Goal: Transaction & Acquisition: Obtain resource

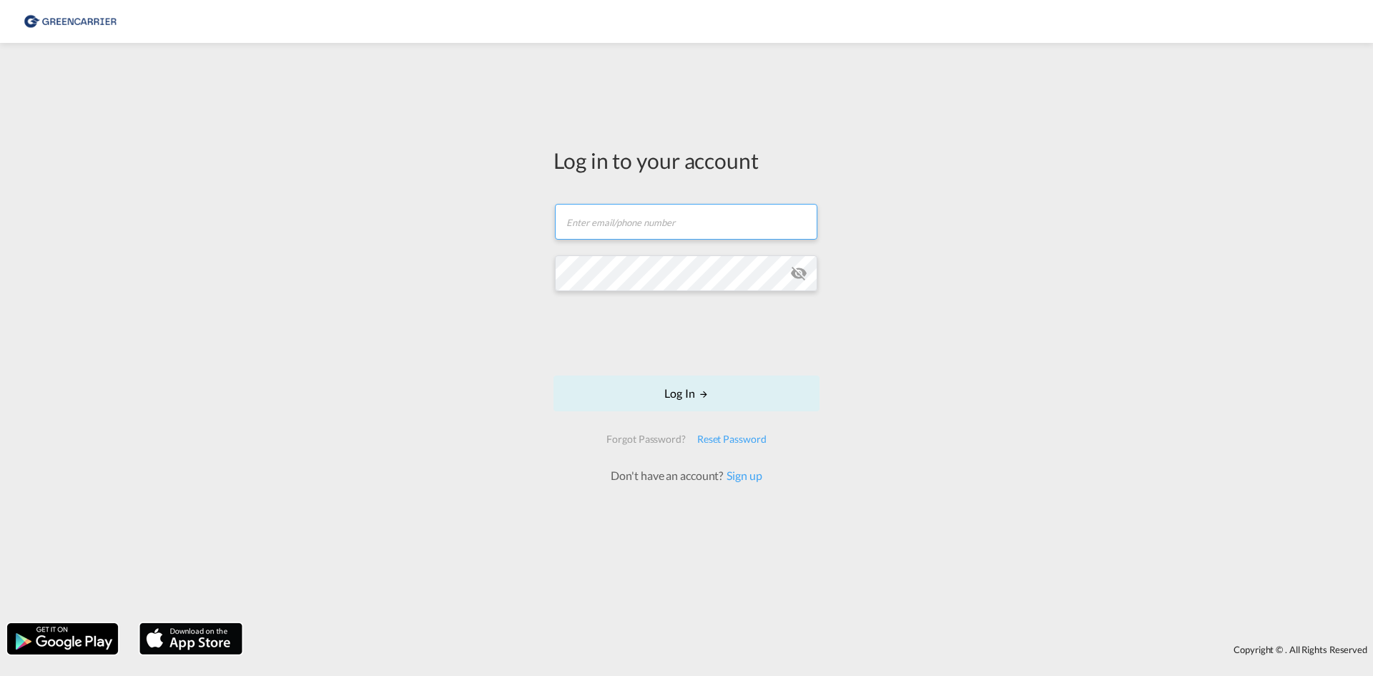
click at [639, 218] on input "text" at bounding box center [686, 222] width 263 height 36
type input "[EMAIL_ADDRESS][PERSON_NAME][DOMAIN_NAME]"
click at [554, 376] on button "Log In" at bounding box center [687, 394] width 266 height 36
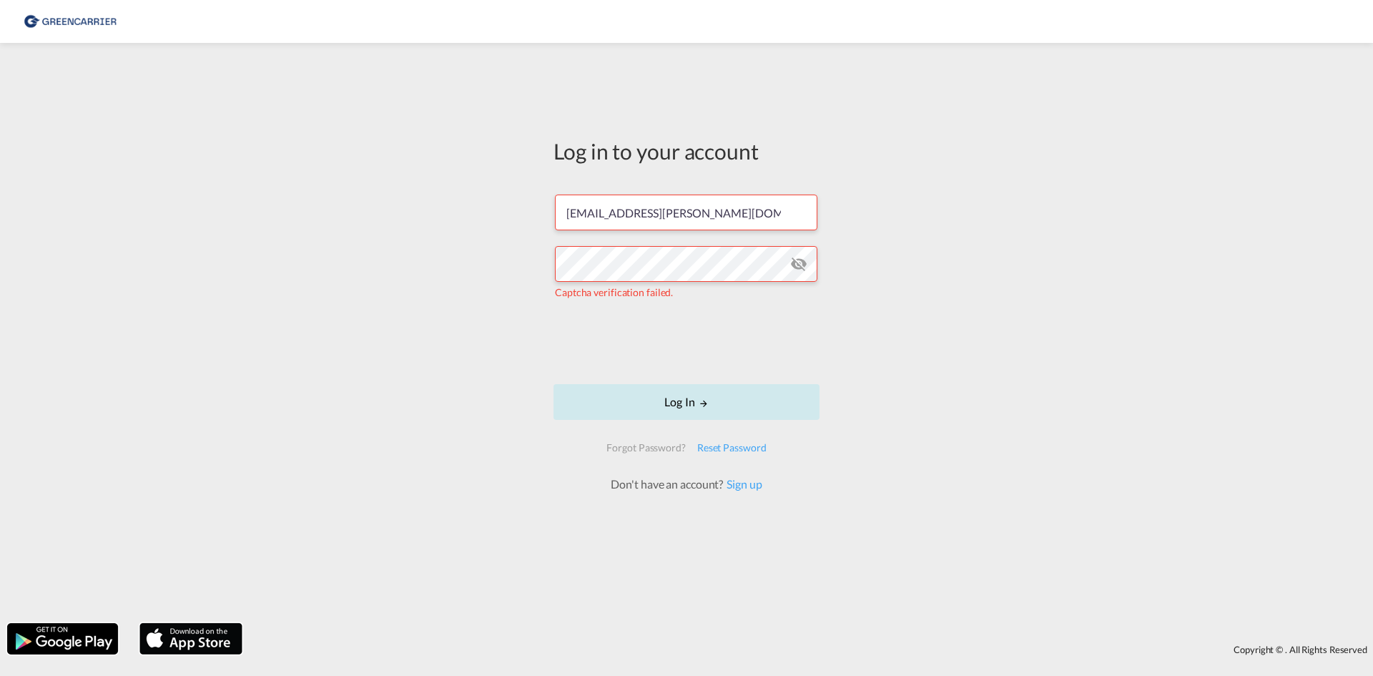
click at [690, 403] on button "Log In" at bounding box center [687, 402] width 266 height 36
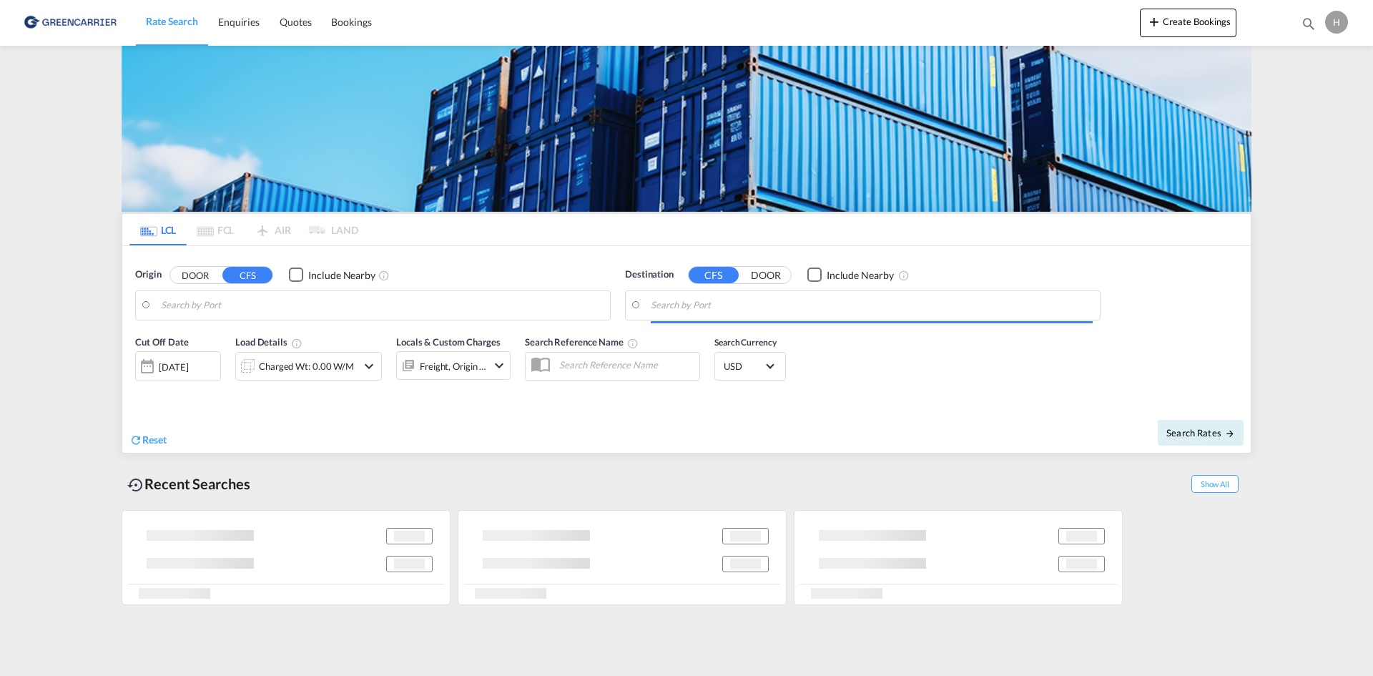
type input "DK-8520, Egå, Elev, Elsted, Lystrup, [GEOGRAPHIC_DATA], [GEOGRAPHIC_DATA], [GEO…"
type input "Ashdod, ILASH"
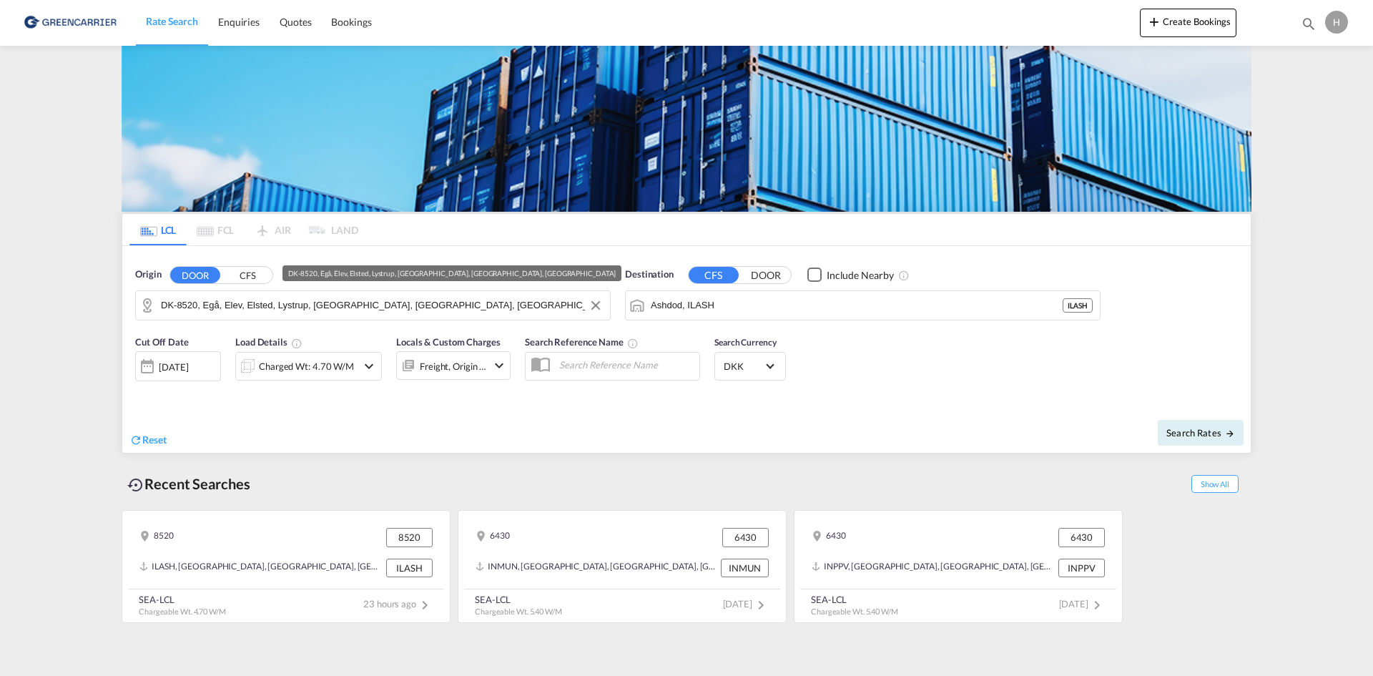
click at [216, 314] on input "DK-8520, Egå, Elev, Elsted, Lystrup, [GEOGRAPHIC_DATA], [GEOGRAPHIC_DATA], [GEO…" at bounding box center [382, 305] width 442 height 21
click at [300, 299] on input "DK-8520, Egå, Elev, Elsted, Lystrup, [GEOGRAPHIC_DATA], [GEOGRAPHIC_DATA], [GEO…" at bounding box center [382, 305] width 442 height 21
click at [599, 300] on md-icon "Clear Input" at bounding box center [596, 306] width 16 height 16
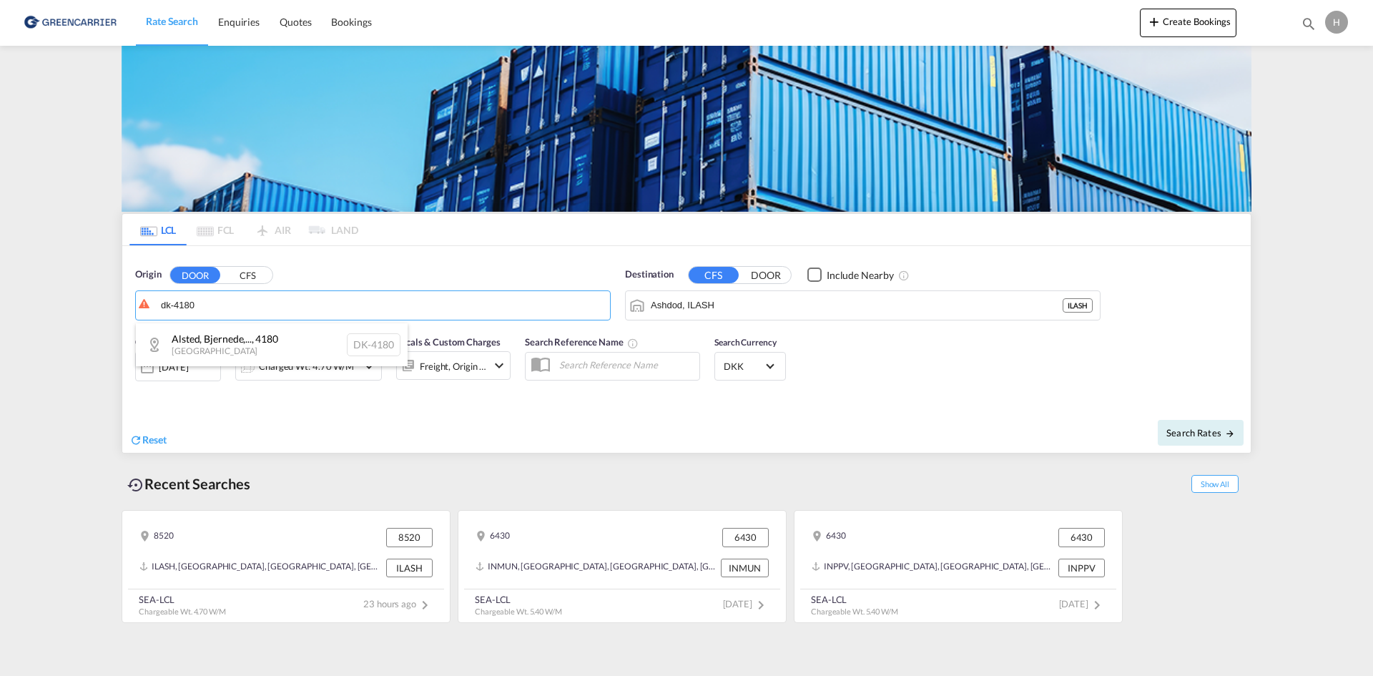
click at [254, 340] on div "Alsted, Bjernede,... , 4180 [GEOGRAPHIC_DATA] DK-4180" at bounding box center [272, 344] width 272 height 43
type input "DK-4180, Alsted, [GEOGRAPHIC_DATA], [GEOGRAPHIC_DATA], [GEOGRAPHIC_DATA], [GEOG…"
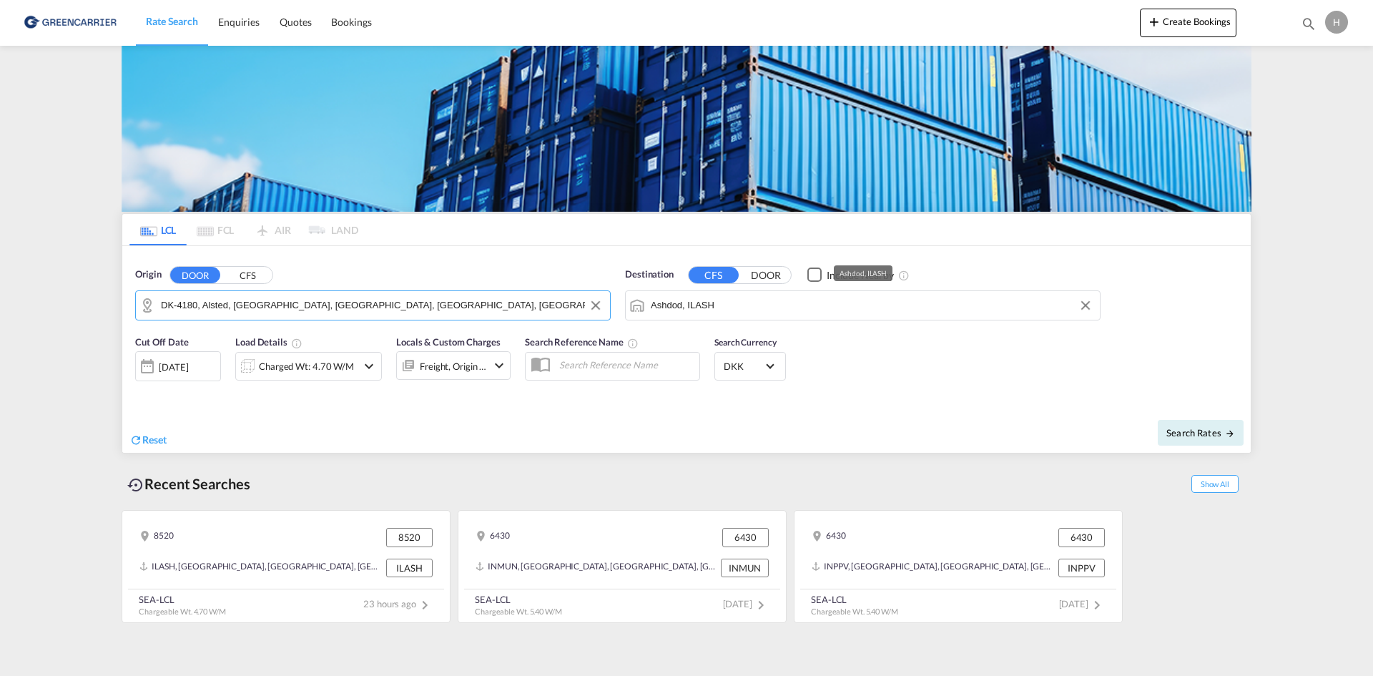
click at [808, 312] on input "Ashdod, ILASH" at bounding box center [872, 305] width 442 height 21
click at [733, 340] on div "[GEOGRAPHIC_DATA] , Aichi [GEOGRAPHIC_DATA] [GEOGRAPHIC_DATA]" at bounding box center [762, 344] width 272 height 43
type input "[GEOGRAPHIC_DATA], [GEOGRAPHIC_DATA], [GEOGRAPHIC_DATA]"
click at [313, 359] on div "Charged Wt: 4.70 W/M" at bounding box center [306, 366] width 95 height 20
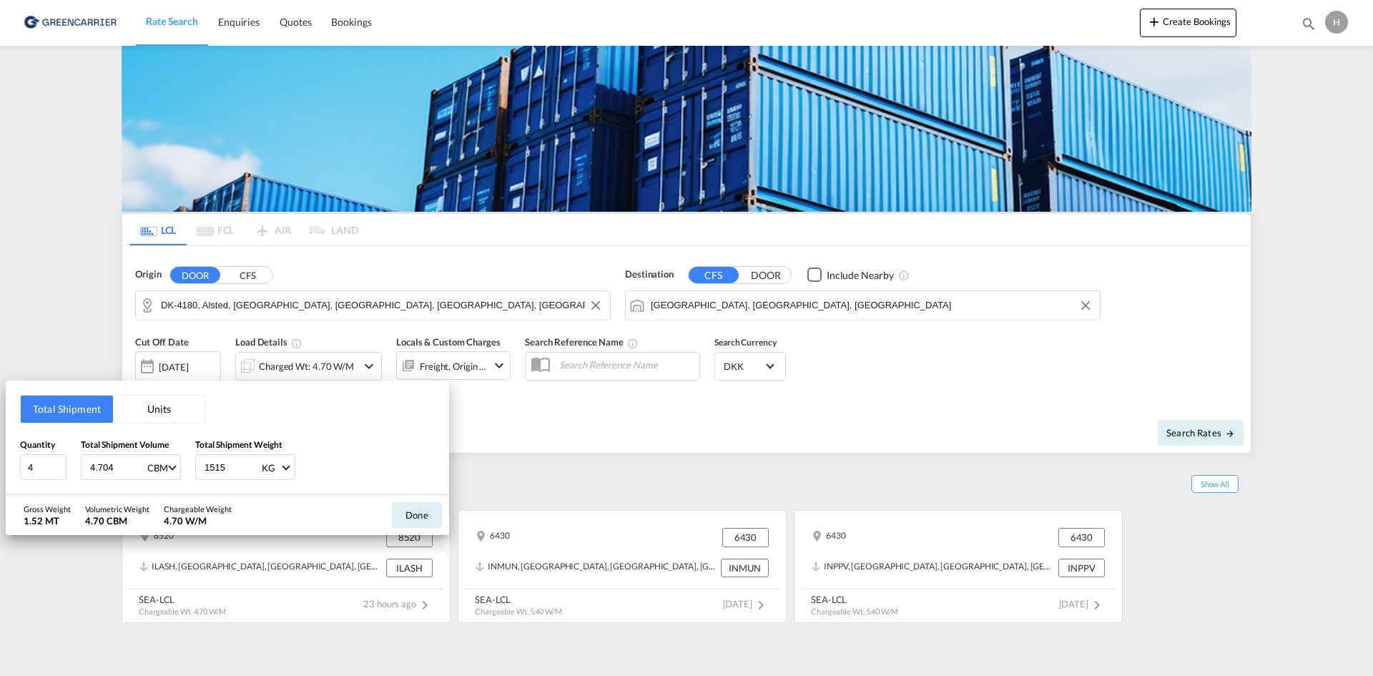
click at [1165, 398] on div "Total Shipment Units Quantity 4 Total Shipment Volume 4.704 CBM CBM CFT Total S…" at bounding box center [686, 338] width 1373 height 676
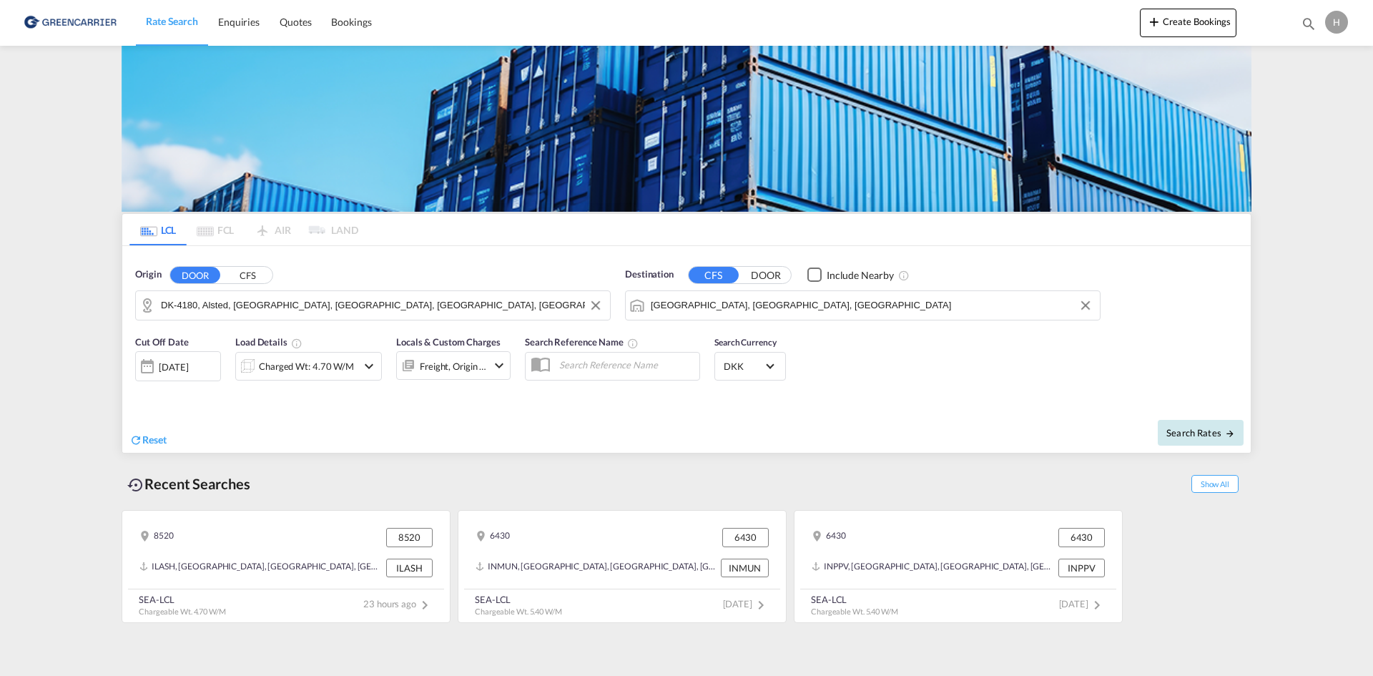
click at [1185, 436] on span "Search Rates" at bounding box center [1201, 432] width 69 height 11
type input "4180 to JPNGO / [DATE]"
